Goal: Book appointment/travel/reservation

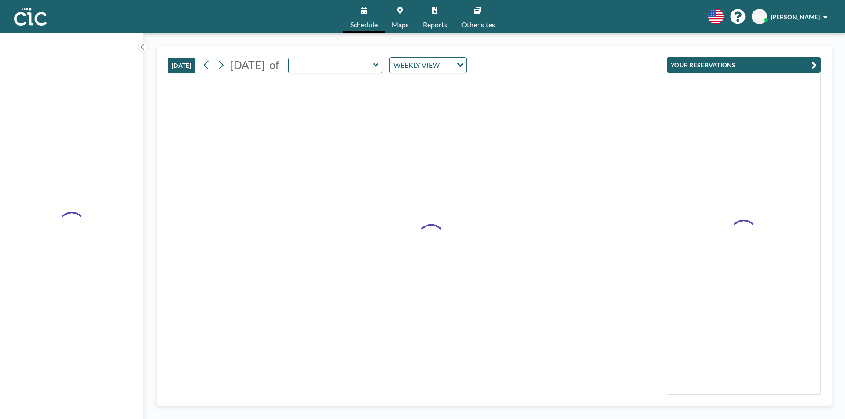
type input "Usu"
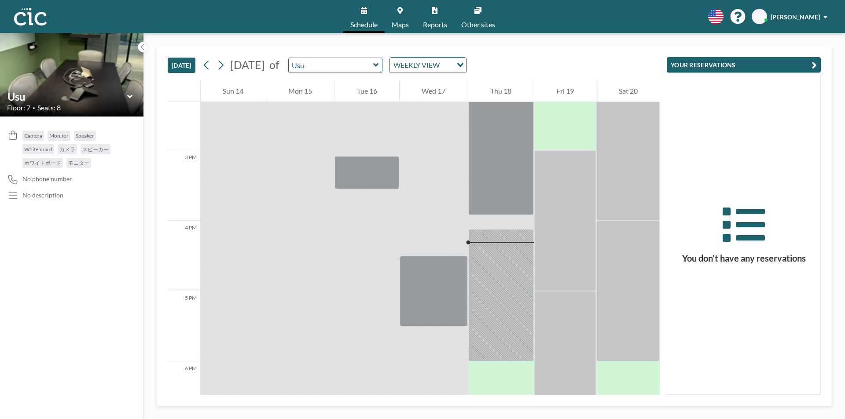
scroll to position [1127, 0]
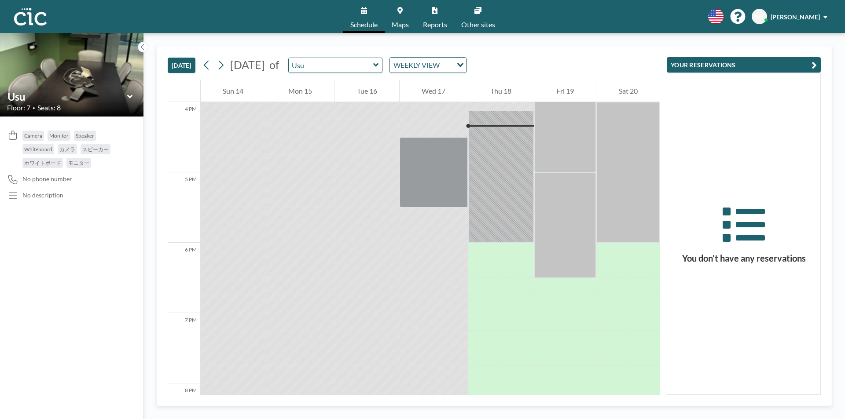
click at [132, 99] on icon at bounding box center [130, 96] width 6 height 9
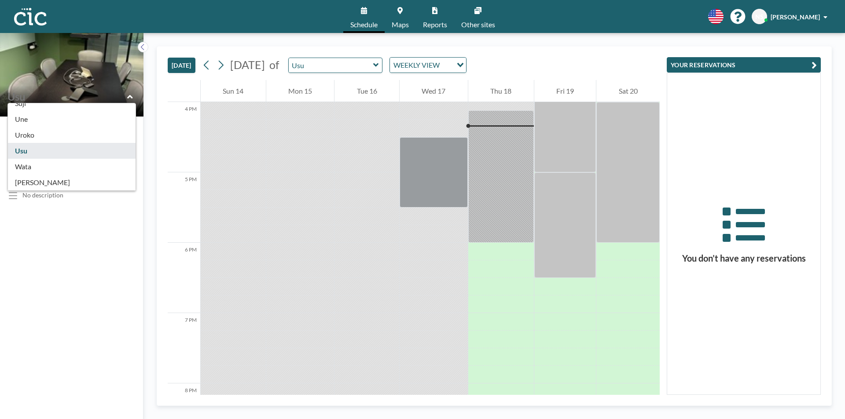
scroll to position [488, 0]
type input "Une"
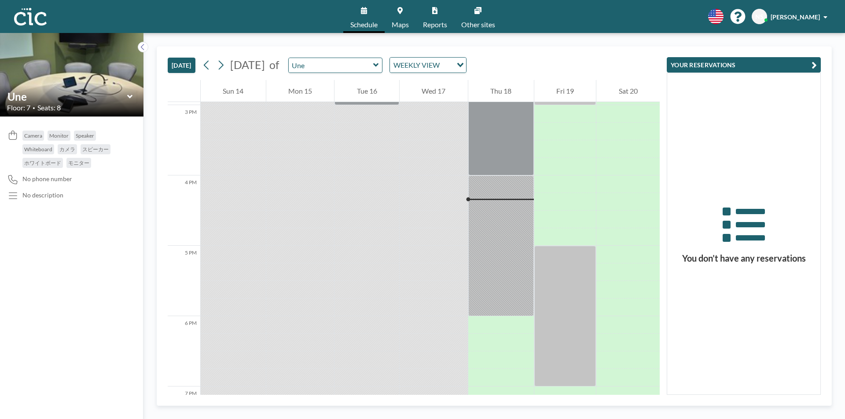
scroll to position [1127, 0]
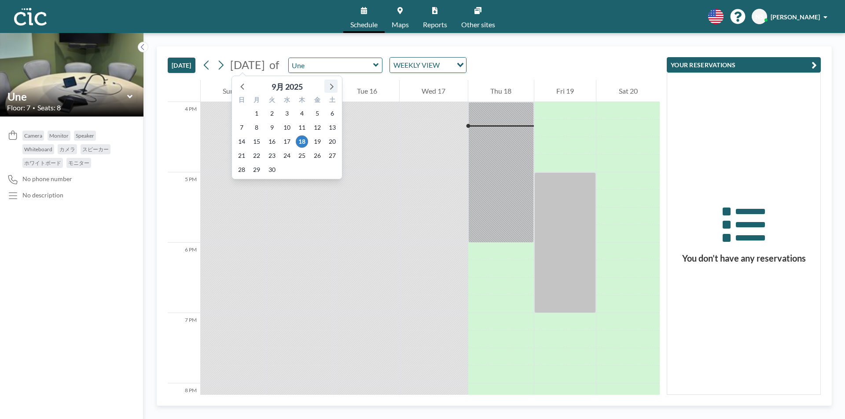
click at [327, 84] on icon at bounding box center [330, 86] width 11 height 11
click at [301, 137] on span "16" at bounding box center [302, 142] width 12 height 12
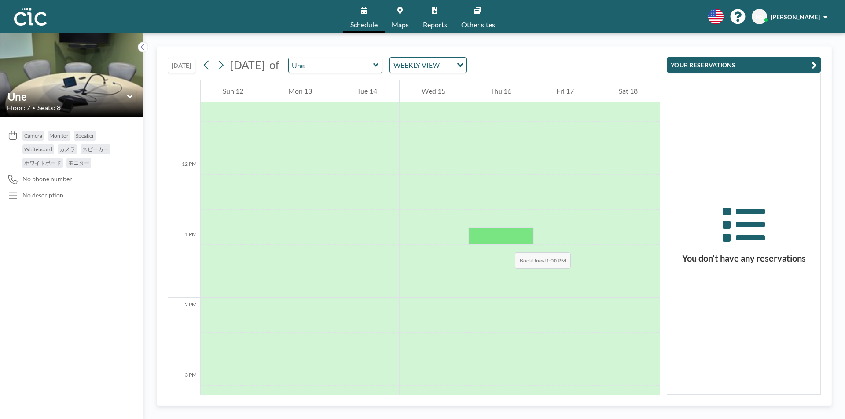
scroll to position [810, 0]
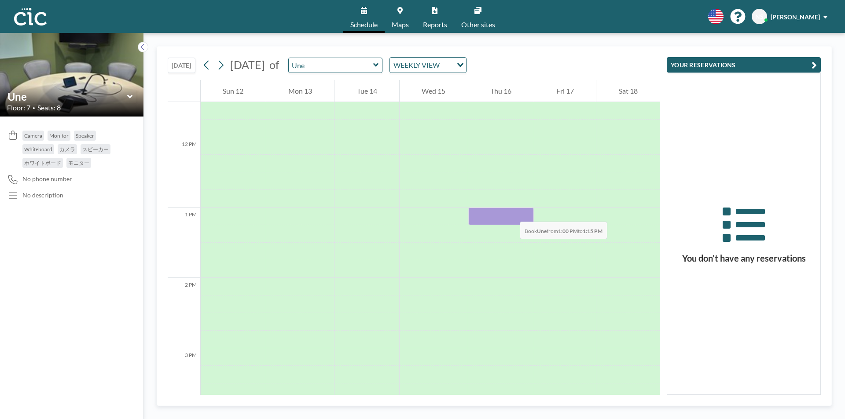
click at [511, 213] on div at bounding box center [501, 217] width 66 height 18
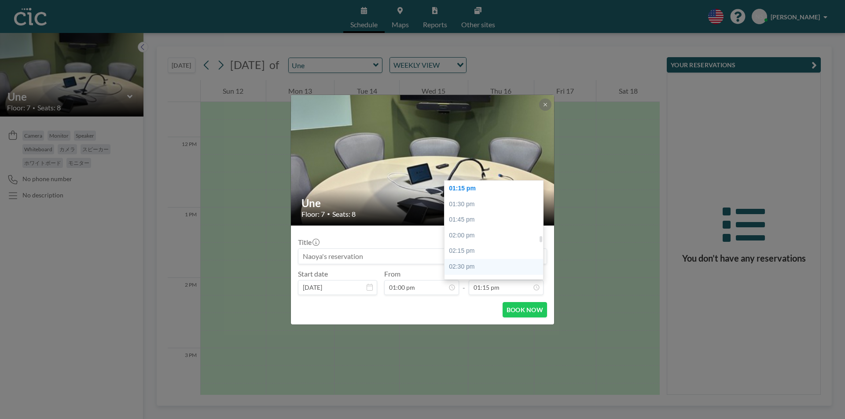
scroll to position [874, 0]
click at [473, 257] on div "03:00 pm" at bounding box center [495, 254] width 103 height 16
type input "03:00 pm"
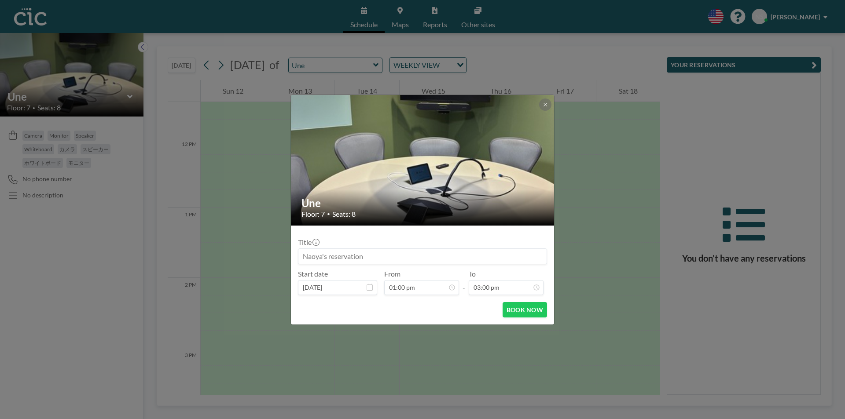
scroll to position [940, 0]
click at [521, 313] on button "BOOK NOW" at bounding box center [525, 309] width 44 height 15
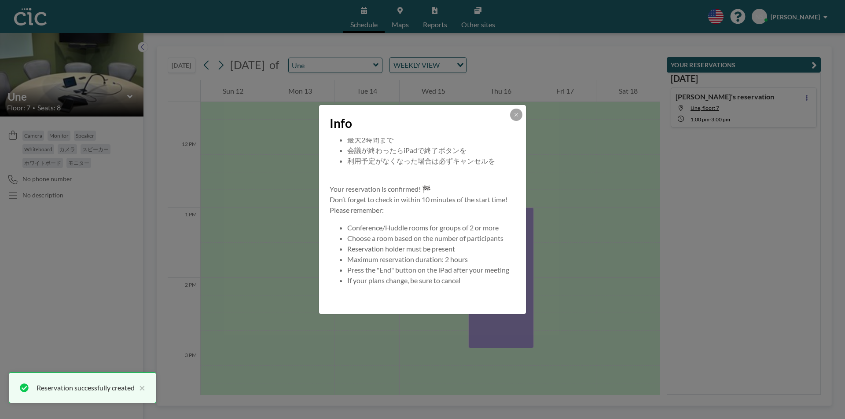
scroll to position [84, 0]
click at [520, 112] on button at bounding box center [516, 115] width 12 height 12
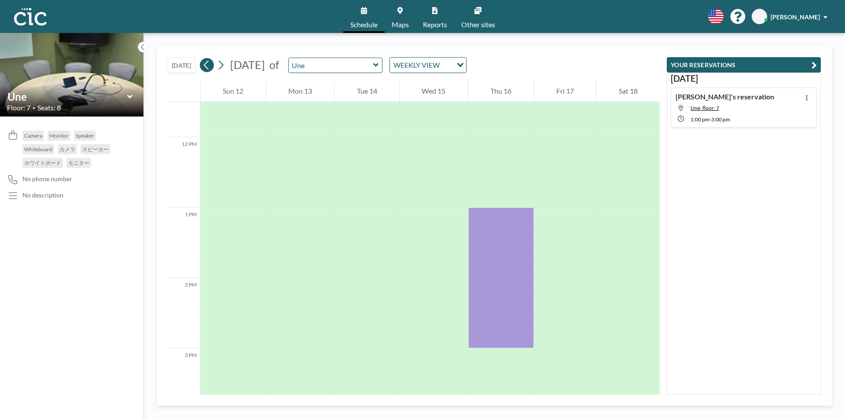
click at [208, 66] on icon at bounding box center [206, 65] width 5 height 9
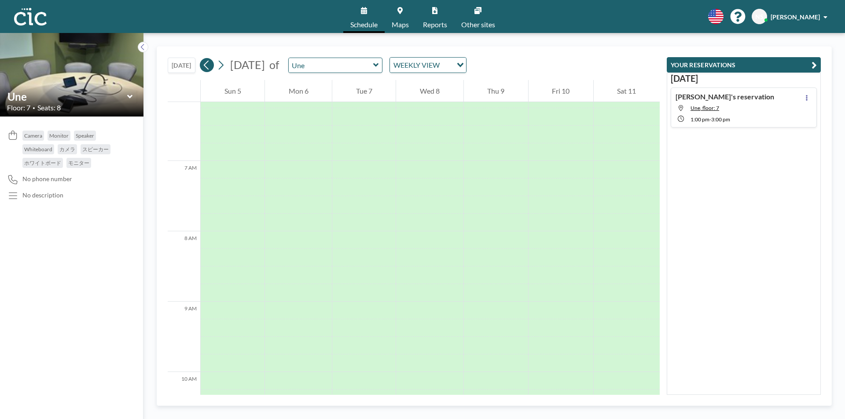
scroll to position [546, 0]
click at [220, 65] on icon at bounding box center [220, 65] width 8 height 13
click at [222, 66] on icon at bounding box center [220, 65] width 8 height 13
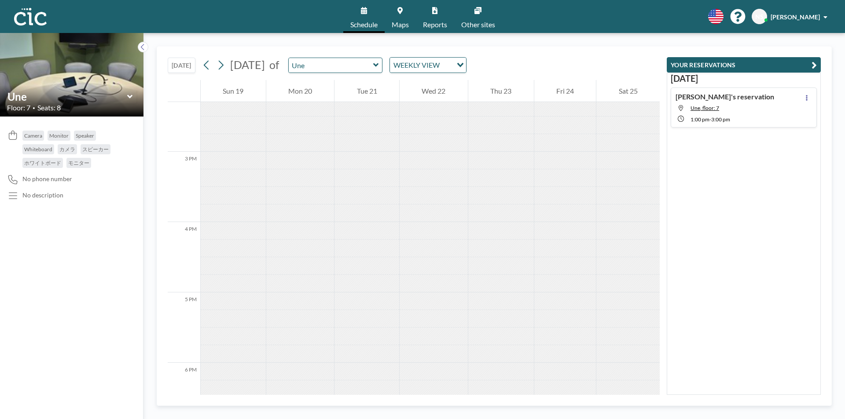
scroll to position [1005, 0]
click at [206, 62] on icon at bounding box center [206, 65] width 8 height 13
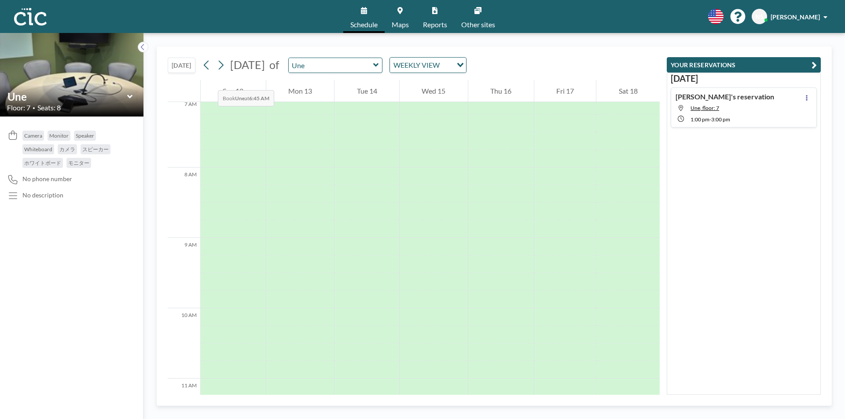
scroll to position [546, 0]
click at [204, 67] on icon at bounding box center [206, 65] width 8 height 13
click at [220, 68] on icon at bounding box center [220, 65] width 8 height 13
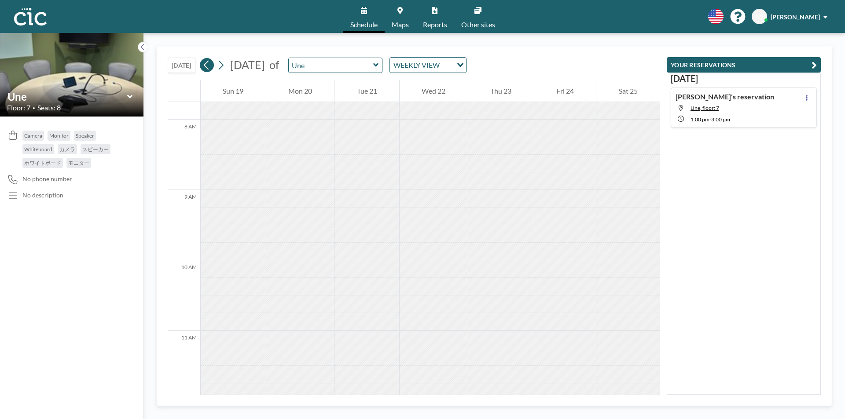
click at [204, 69] on icon at bounding box center [206, 65] width 8 height 13
